Goal: Book appointment/travel/reservation

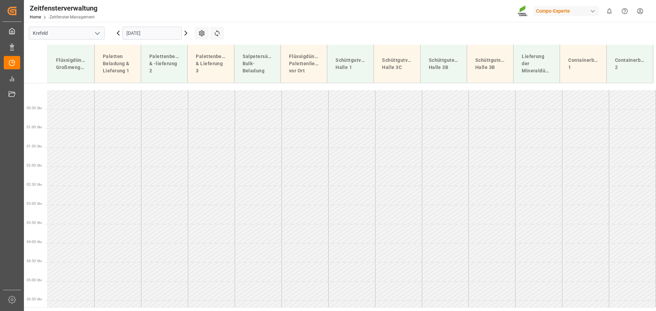
scroll to position [285, 0]
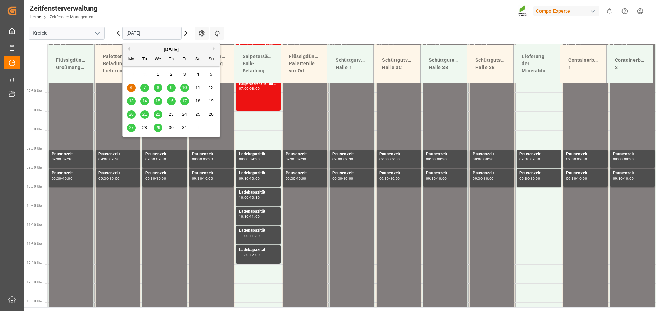
click at [164, 33] on input "[DATE]" at bounding box center [151, 33] width 59 height 13
click at [133, 102] on font "13" at bounding box center [131, 101] width 4 height 5
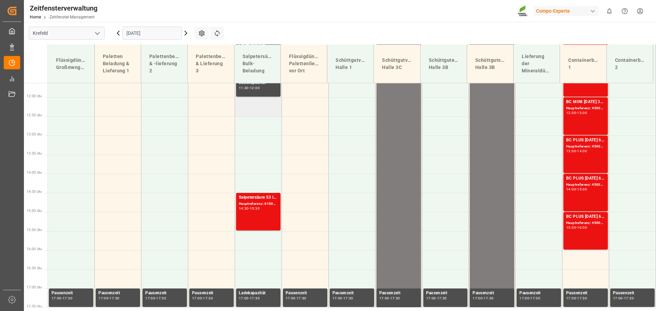
scroll to position [464, 0]
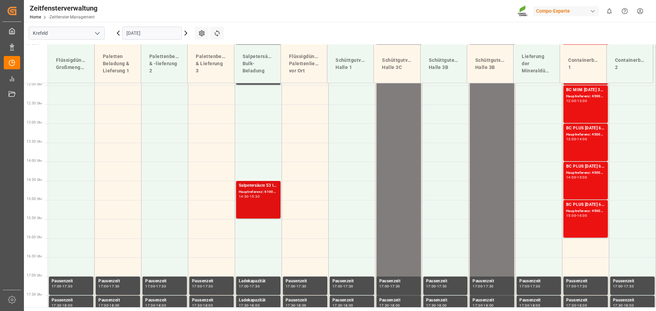
click at [259, 191] on font "Hauptreferenz: 6100002302, 2000001857" at bounding box center [274, 192] width 71 height 4
click at [143, 33] on input "[DATE]" at bounding box center [151, 33] width 59 height 13
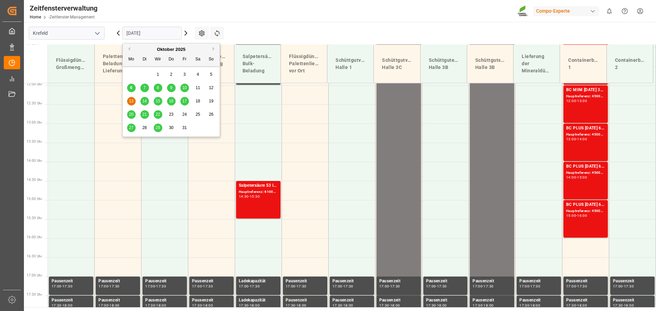
click at [133, 86] on div "6" at bounding box center [131, 88] width 9 height 8
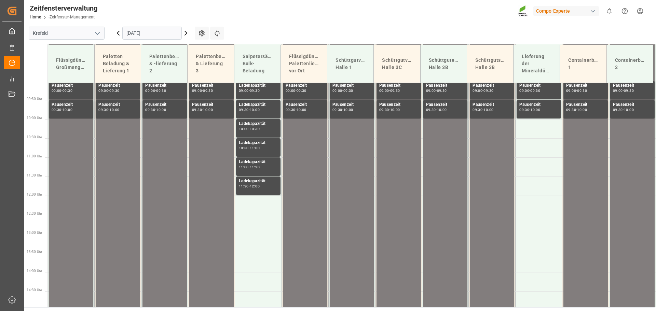
scroll to position [361, 0]
